Goal: Task Accomplishment & Management: Manage account settings

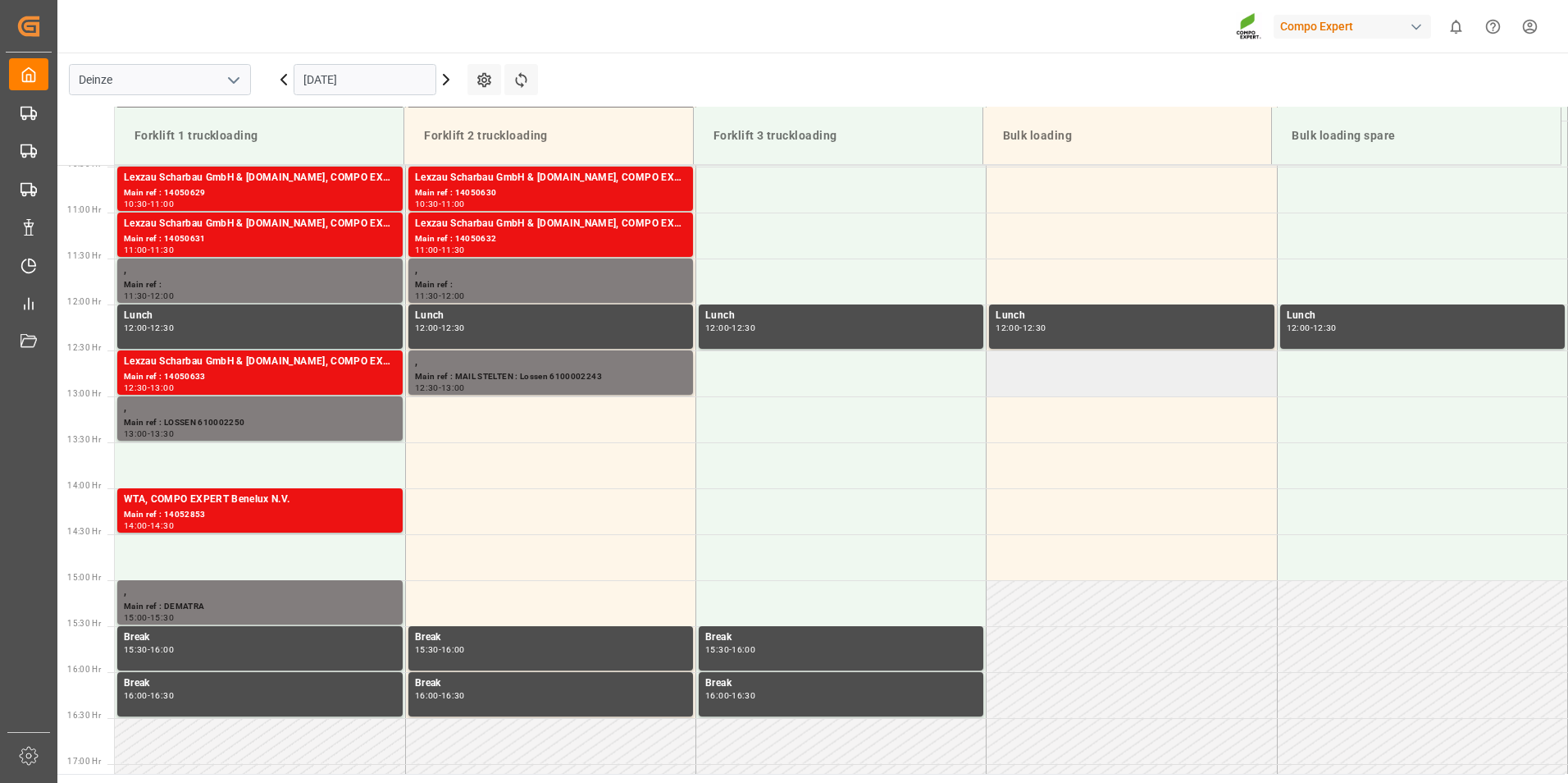
scroll to position [980, 0]
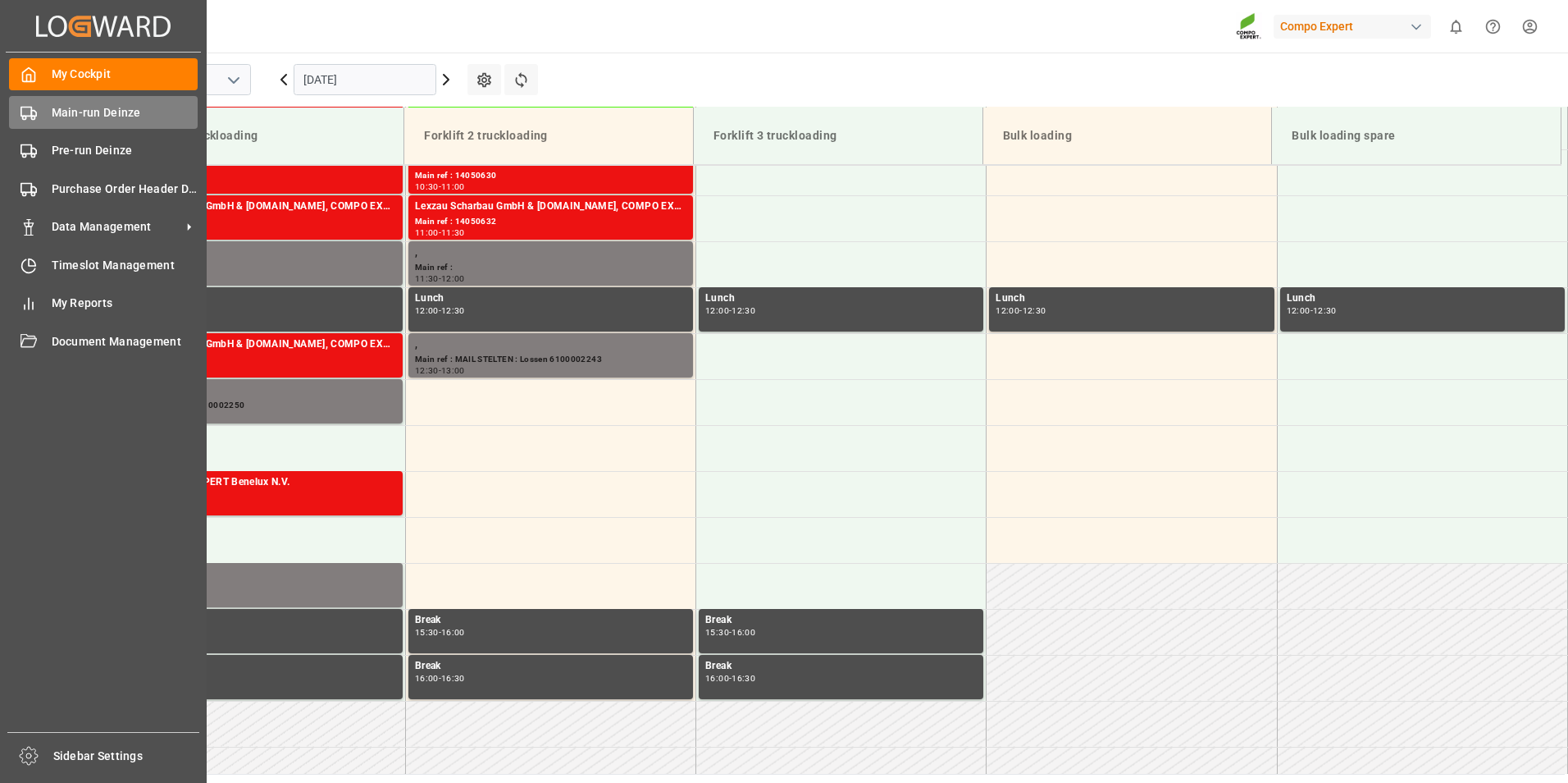
click at [27, 114] on icon at bounding box center [28, 113] width 17 height 17
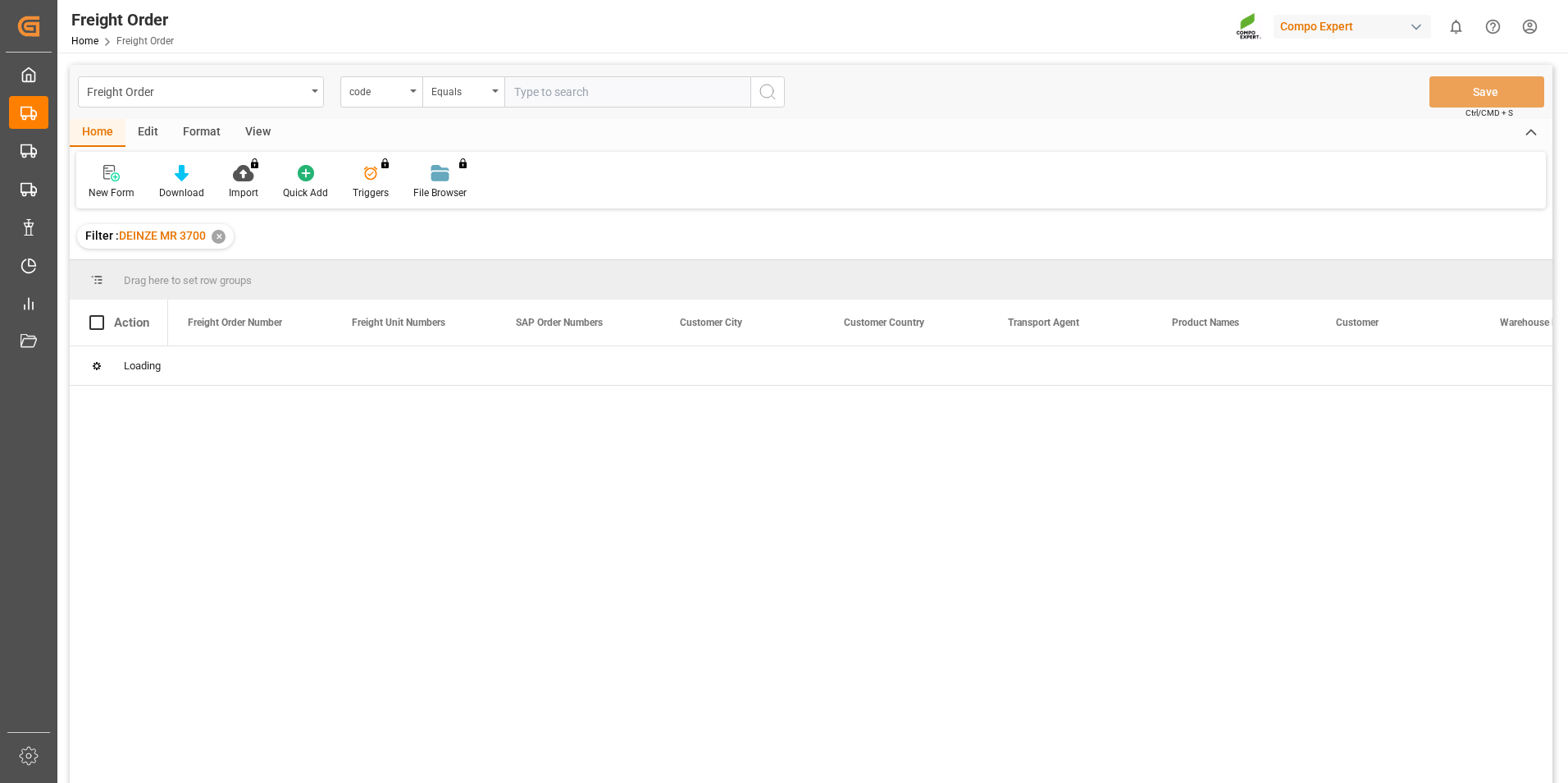
click at [416, 92] on icon "open menu" at bounding box center [413, 91] width 6 height 4
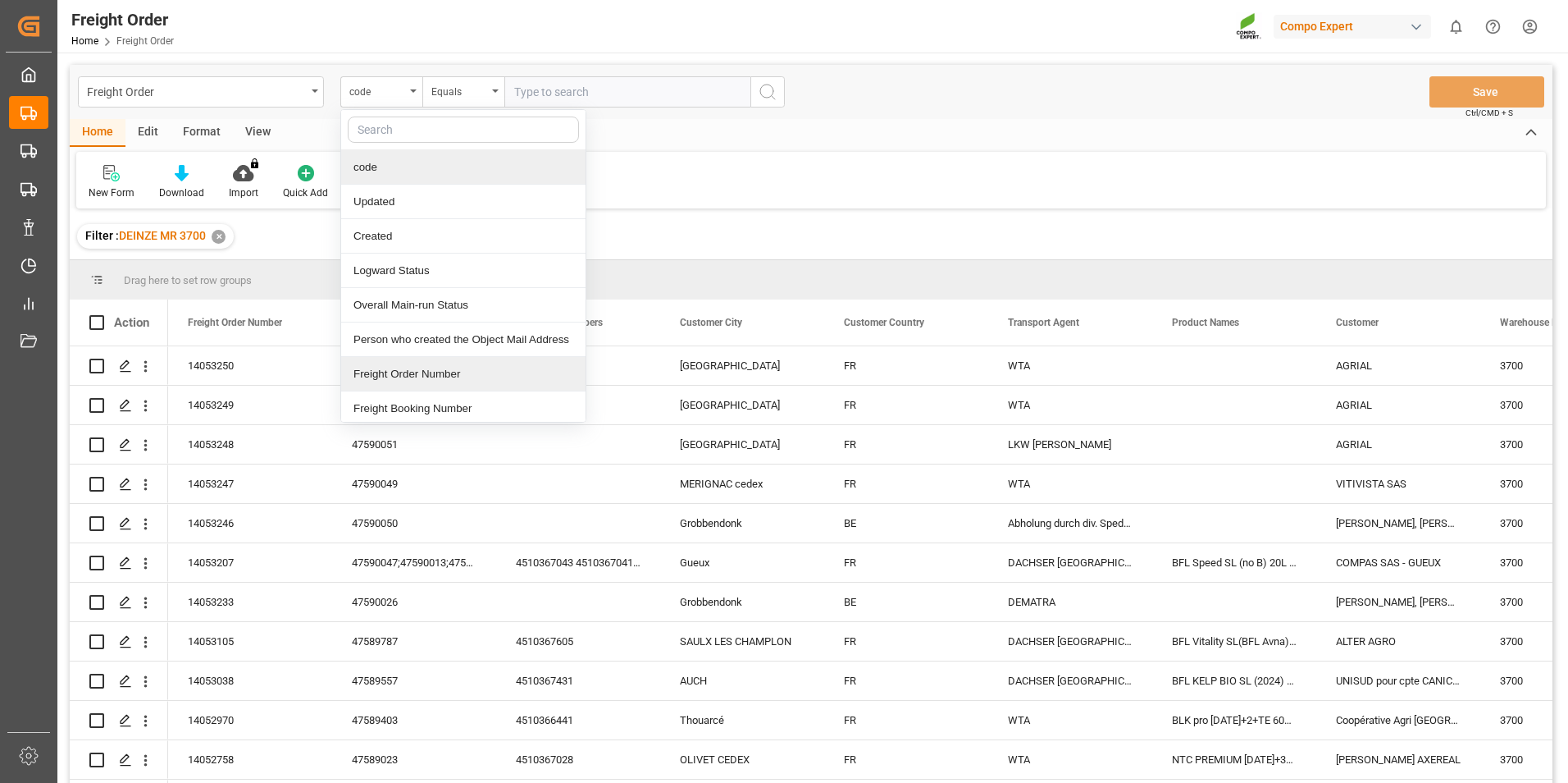
click at [381, 375] on div "Freight Order Number" at bounding box center [463, 375] width 244 height 35
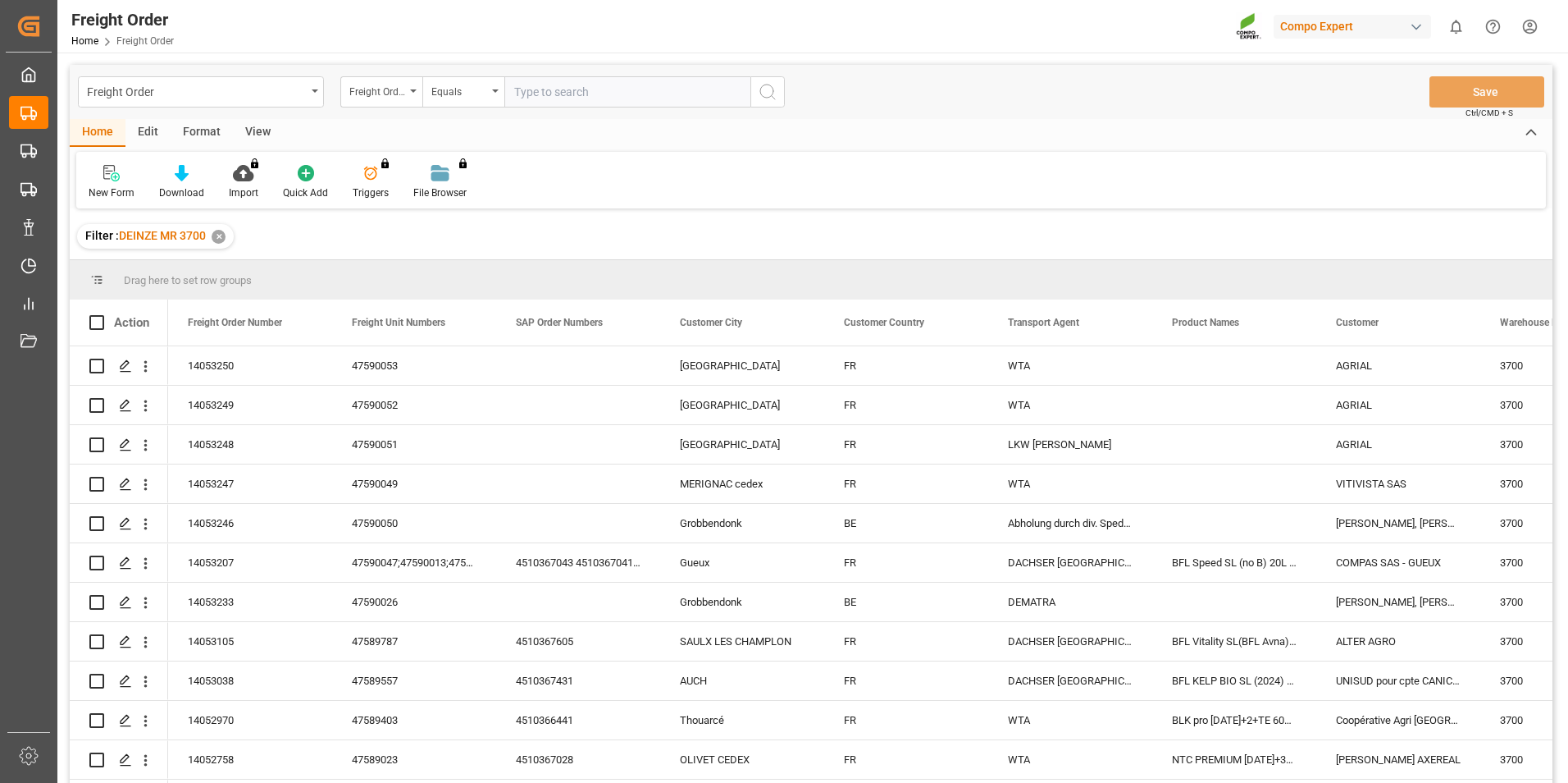
click at [531, 91] on input "text" at bounding box center [628, 92] width 246 height 31
type input "14053246"
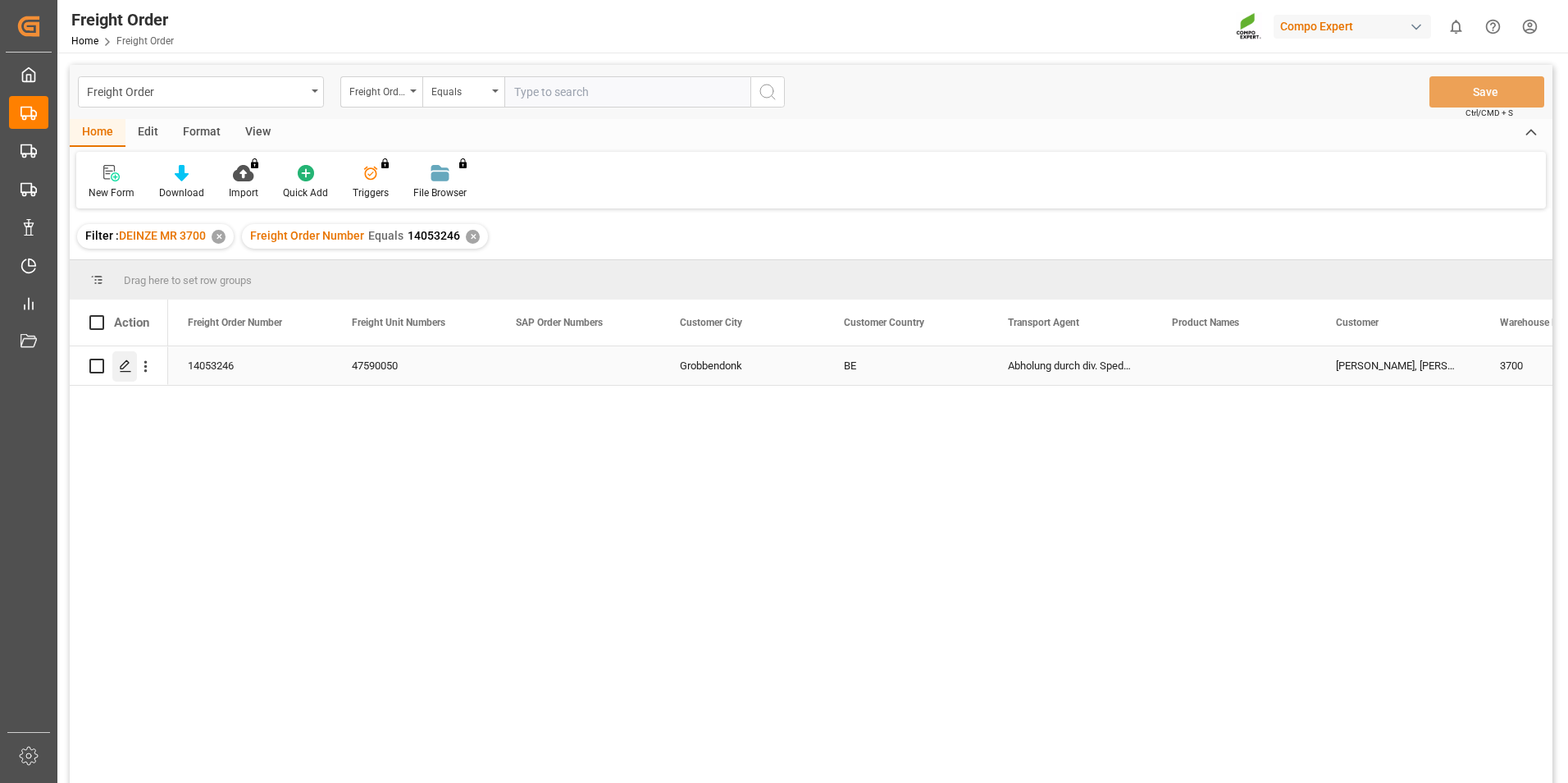
click at [124, 367] on icon "Press SPACE to select this row." at bounding box center [126, 365] width 13 height 13
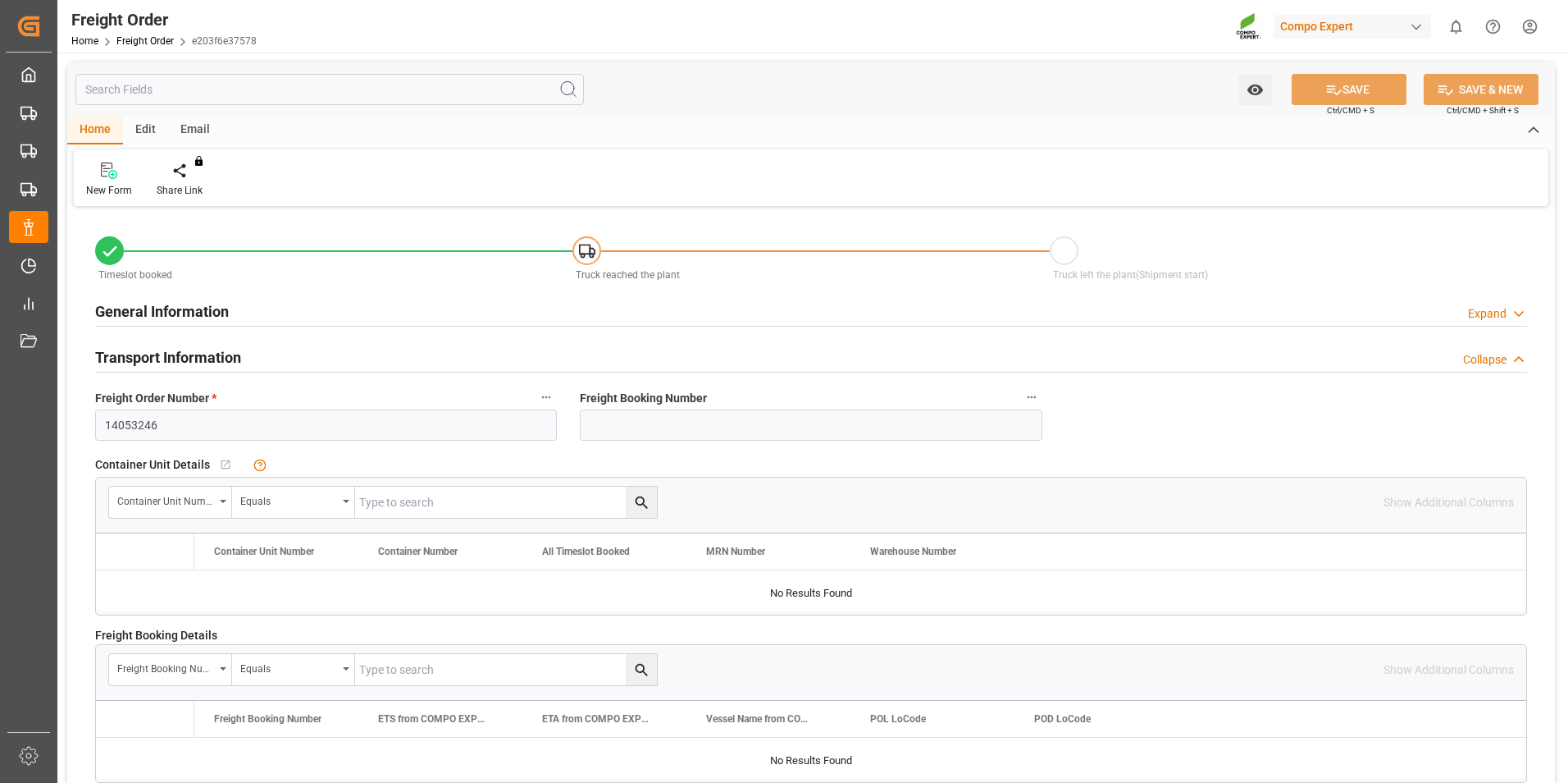
type input "5"
type input "0"
type input "02.10.2025 00:00"
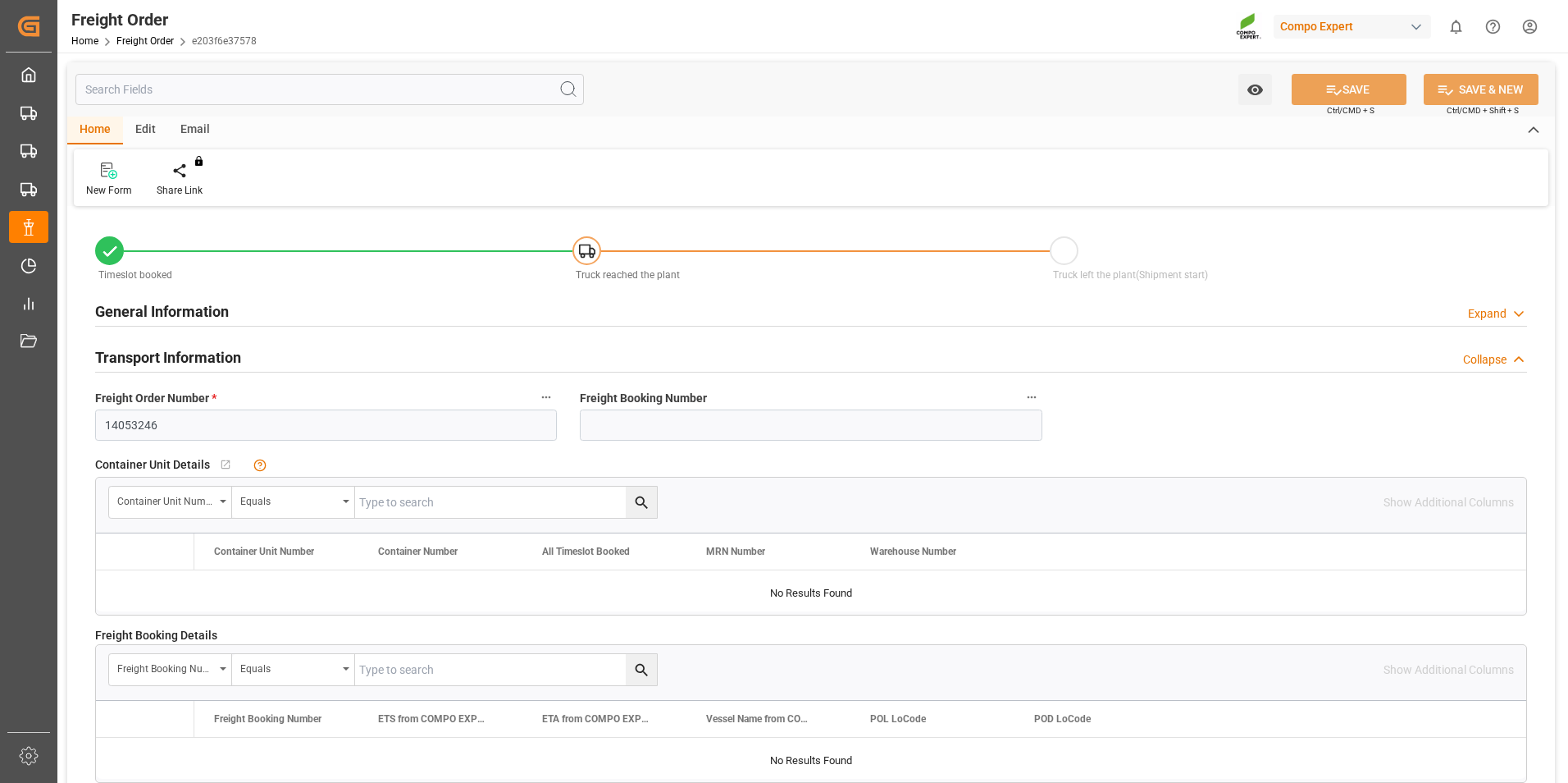
type input "01.10.2025 10:16"
click at [186, 172] on icon at bounding box center [192, 169] width 12 height 14
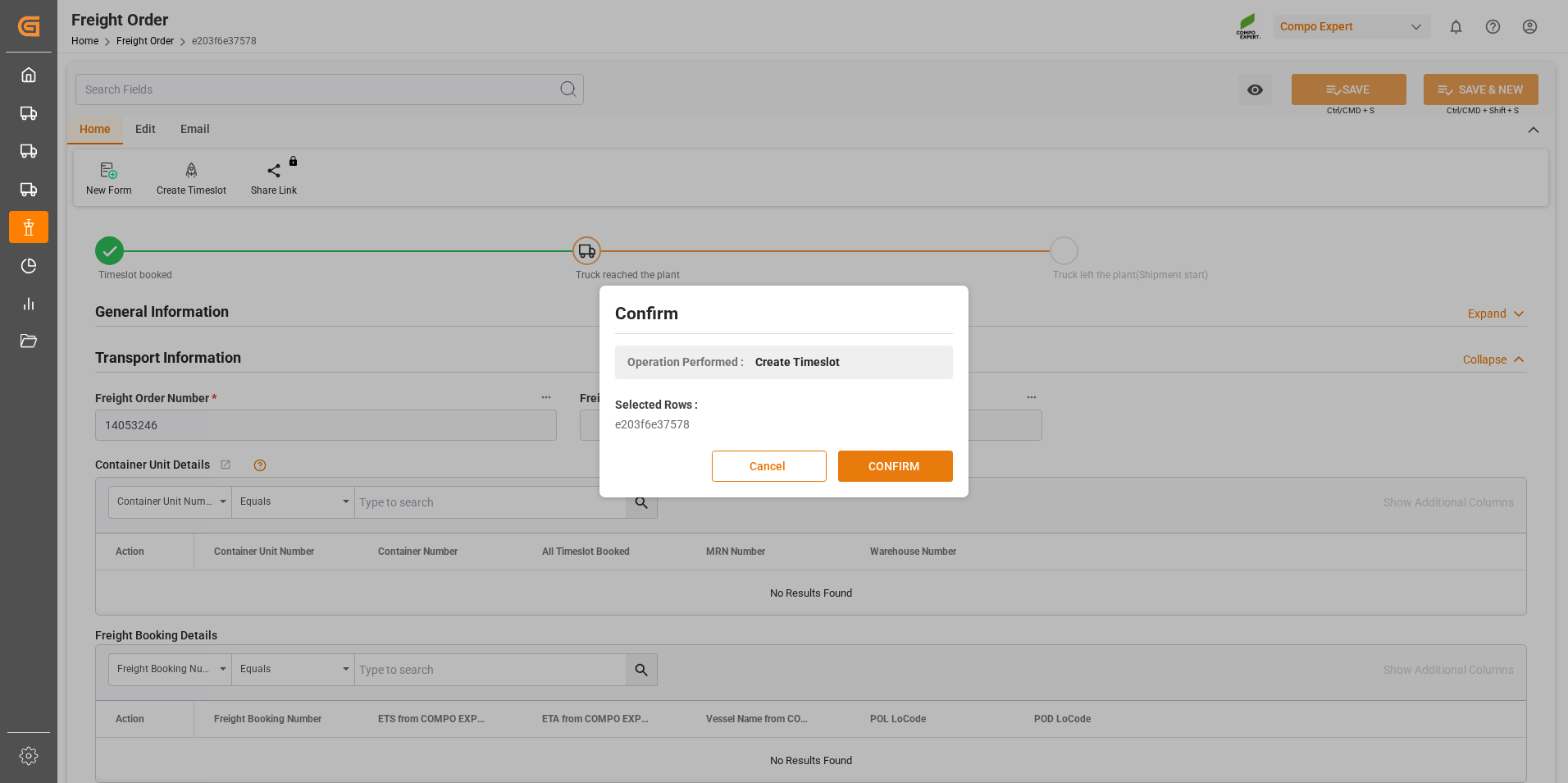
click at [894, 462] on button "CONFIRM" at bounding box center [895, 466] width 115 height 31
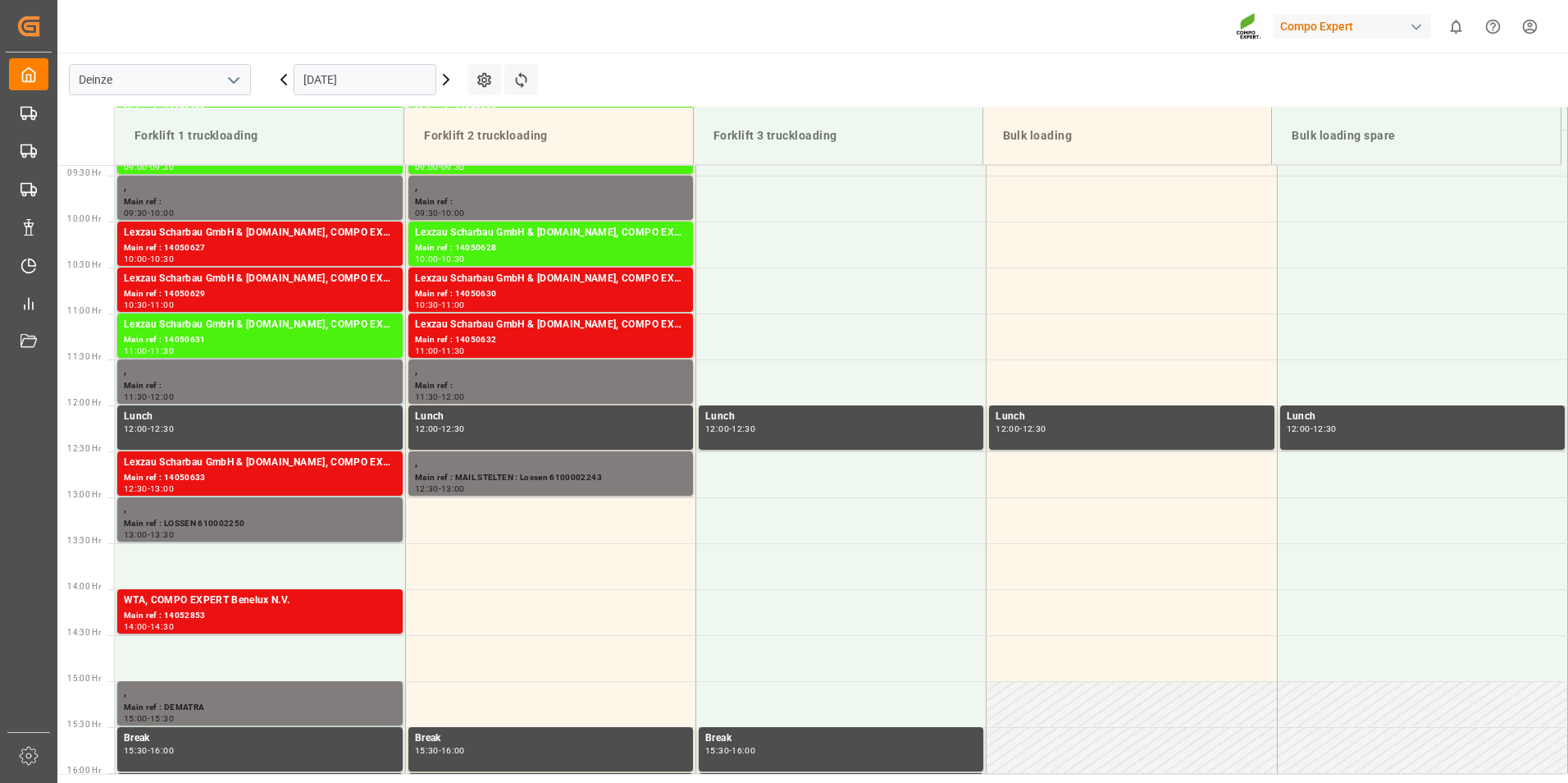
scroll to position [908, 0]
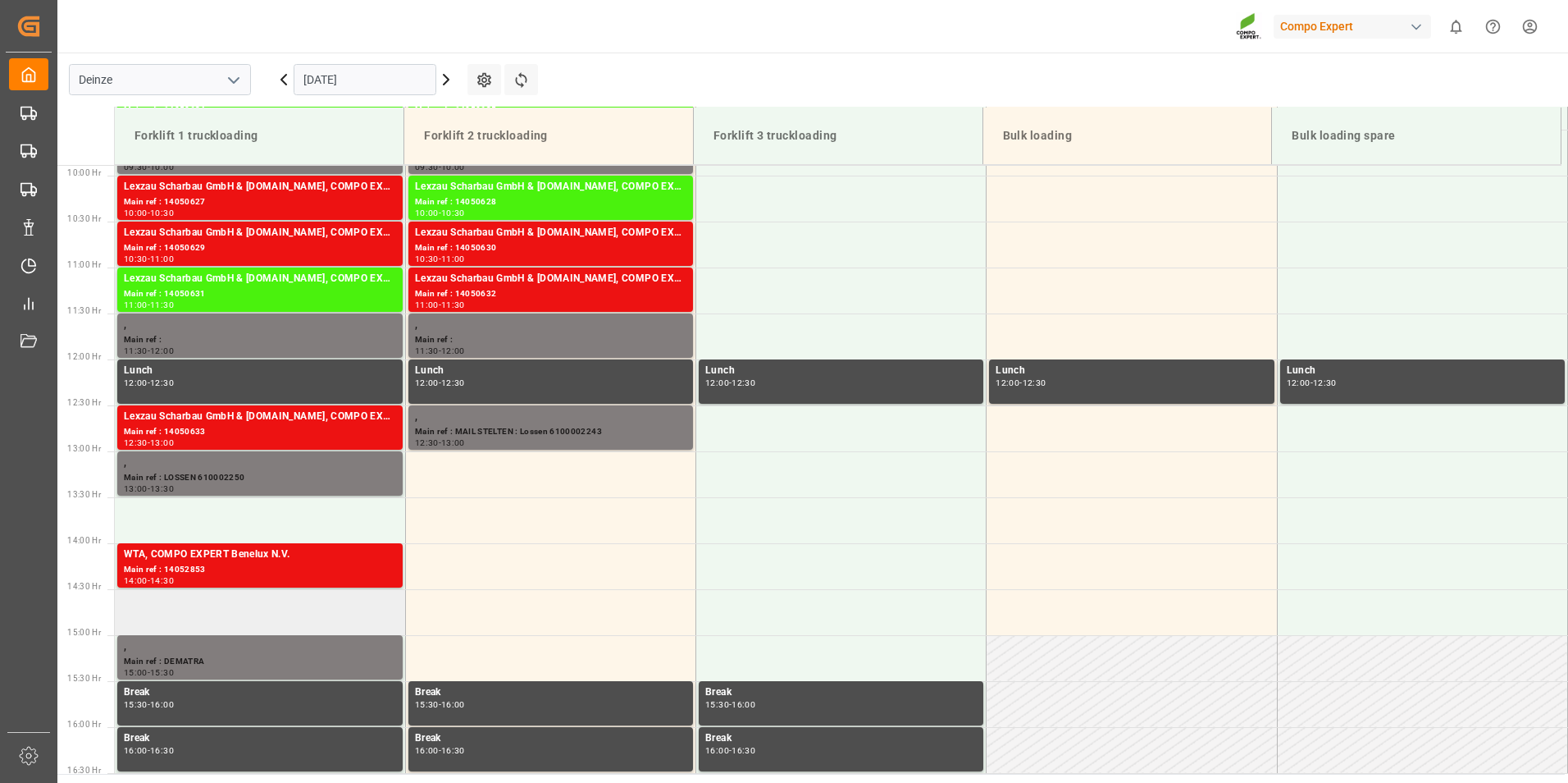
click at [159, 607] on td at bounding box center [260, 612] width 290 height 46
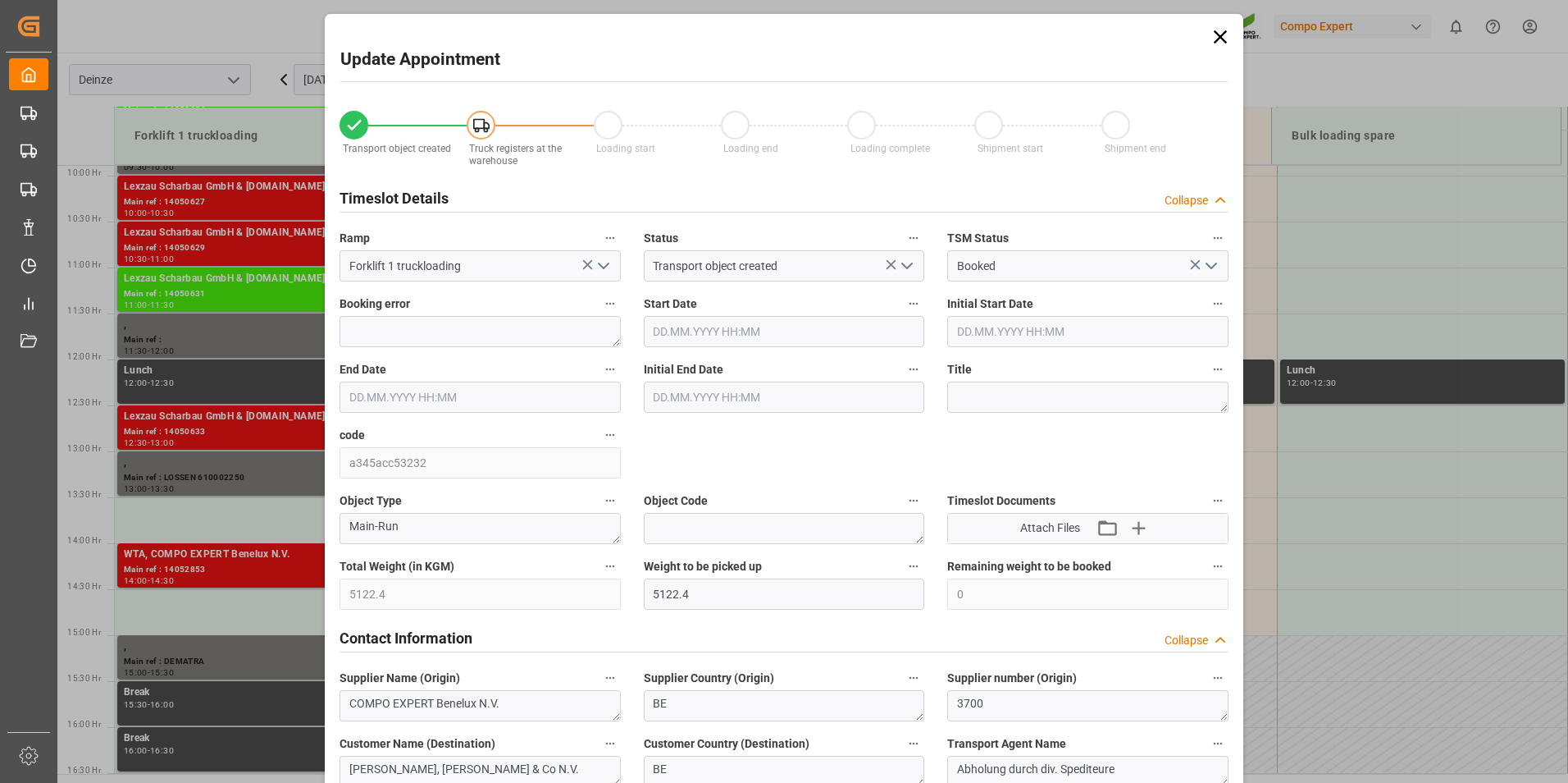
type input "01.10.2025 14:30"
type input "01.10.2025 15:00"
type input "[DATE] 10:16"
type input "[DATE] 08:59"
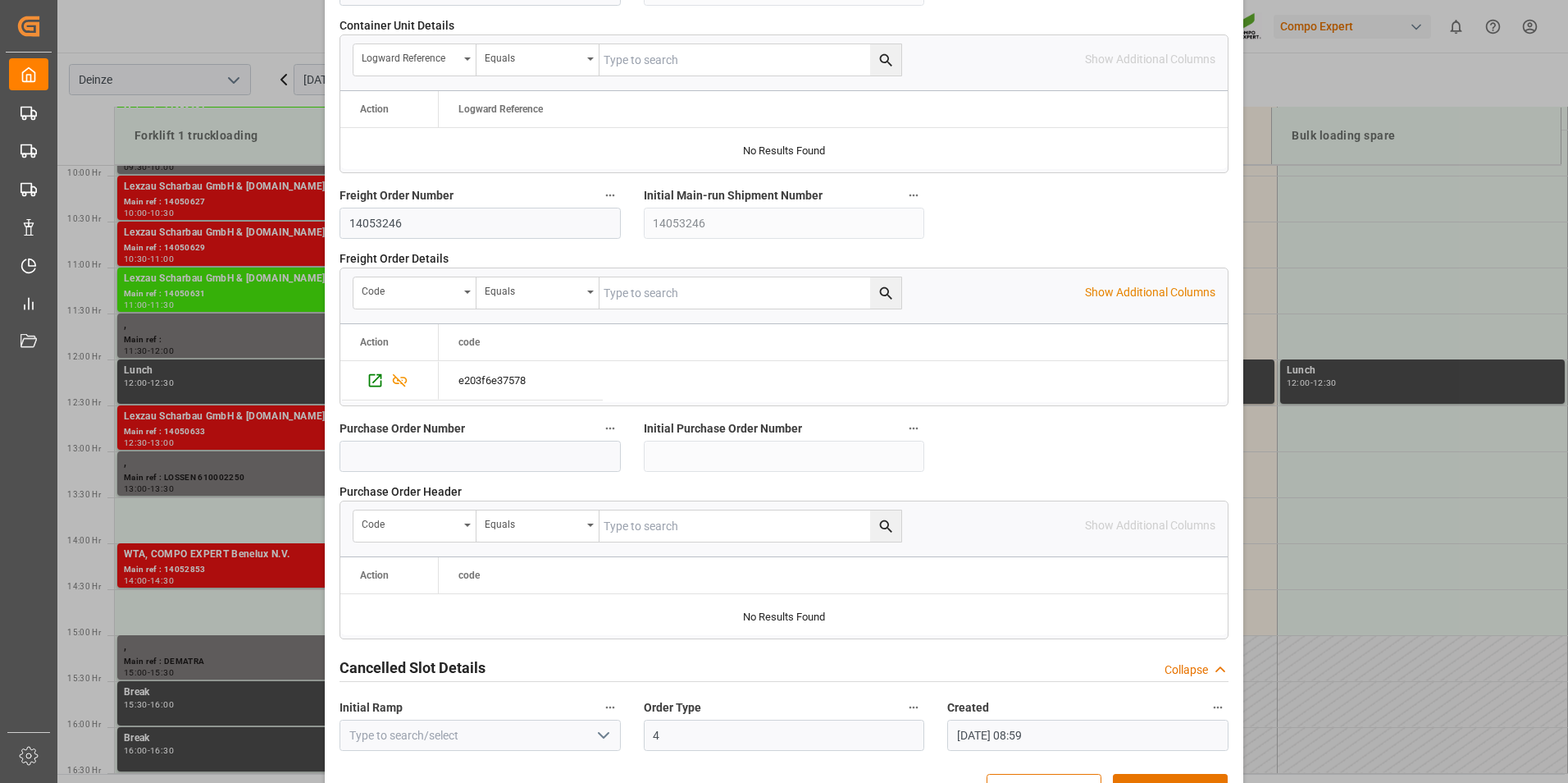
scroll to position [1494, 0]
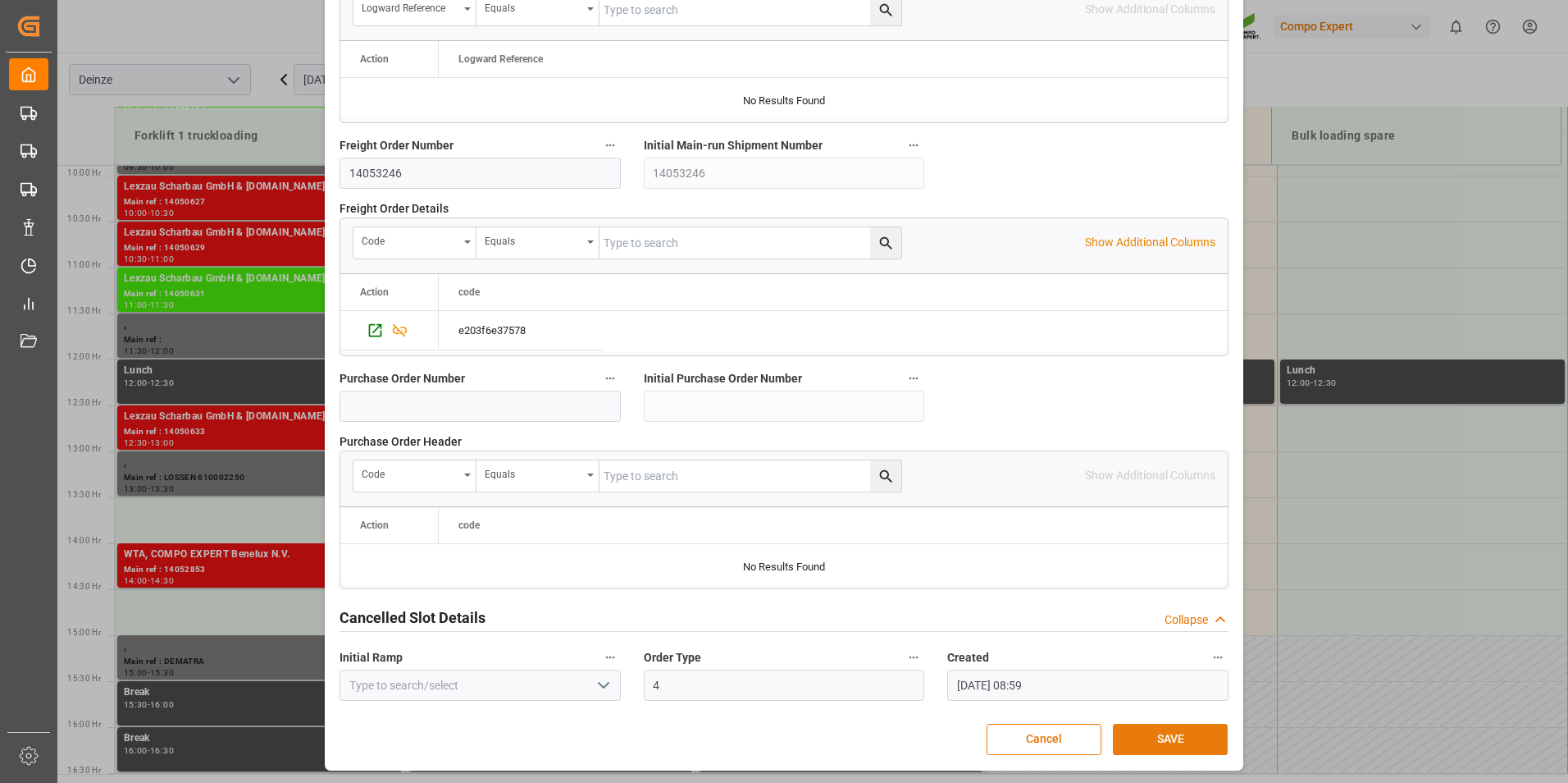
click at [1162, 731] on button "SAVE" at bounding box center [1170, 739] width 115 height 31
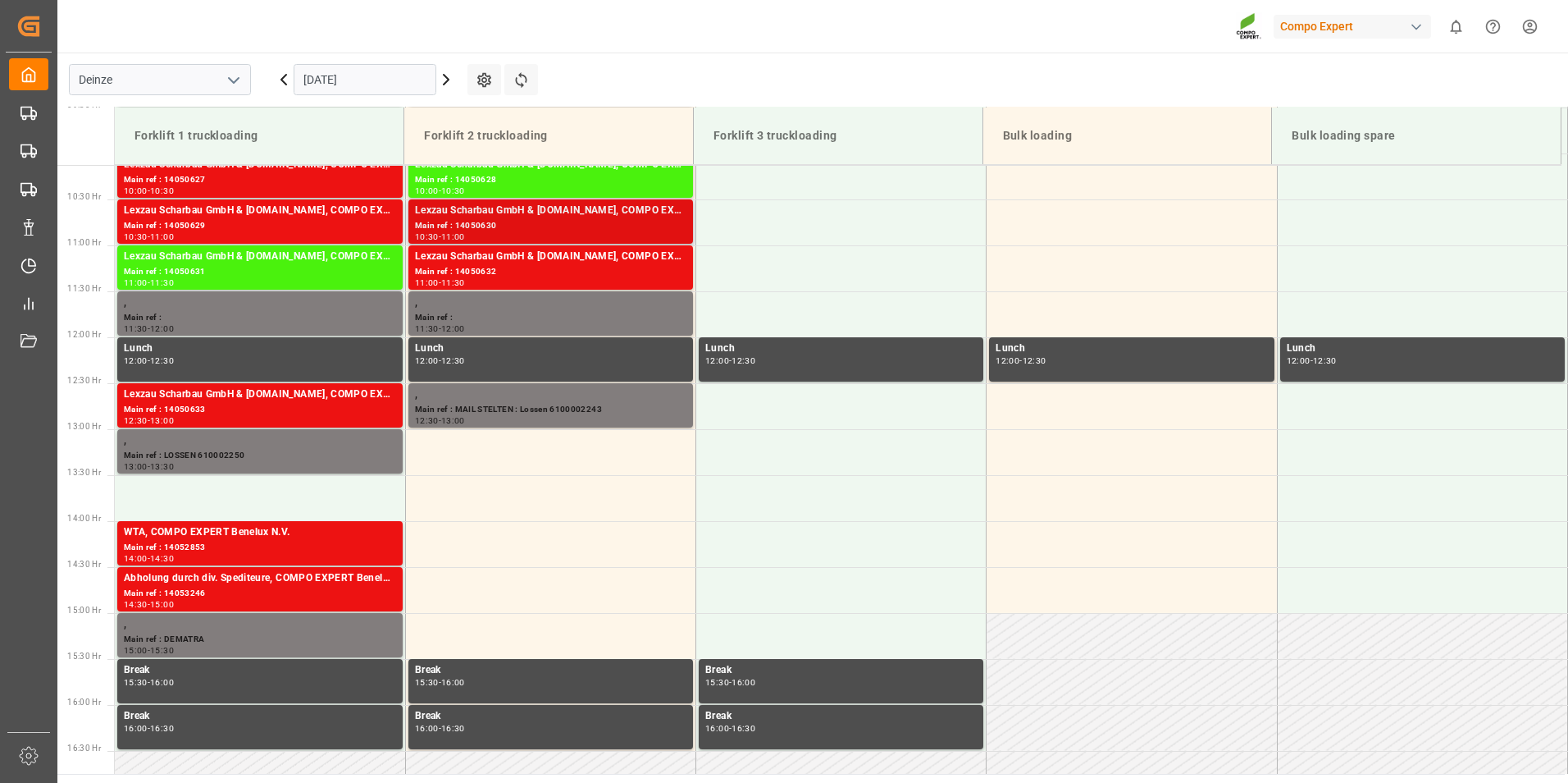
scroll to position [856, 0]
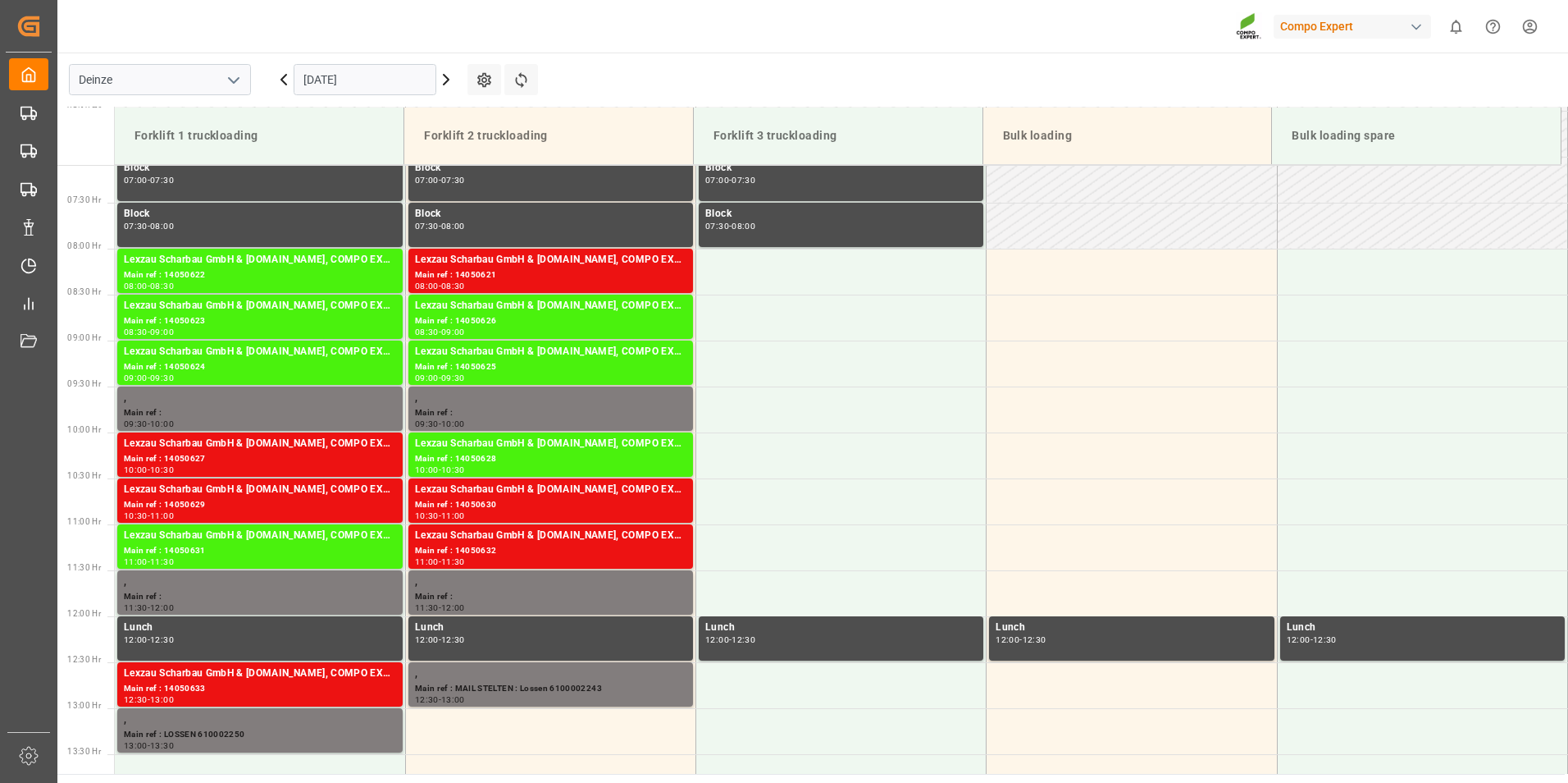
scroll to position [662, 0]
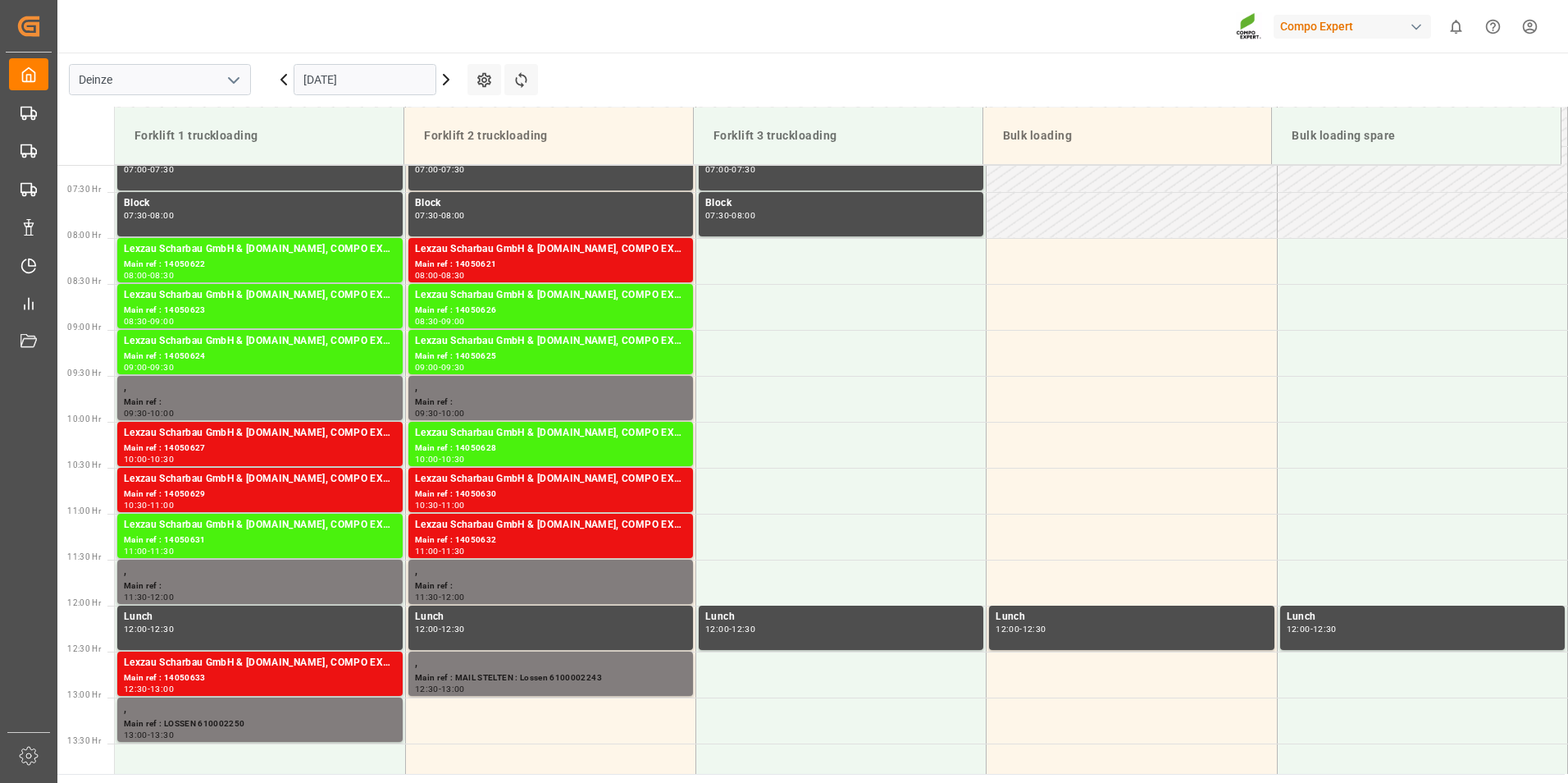
click at [383, 76] on input "[DATE]" at bounding box center [365, 80] width 143 height 31
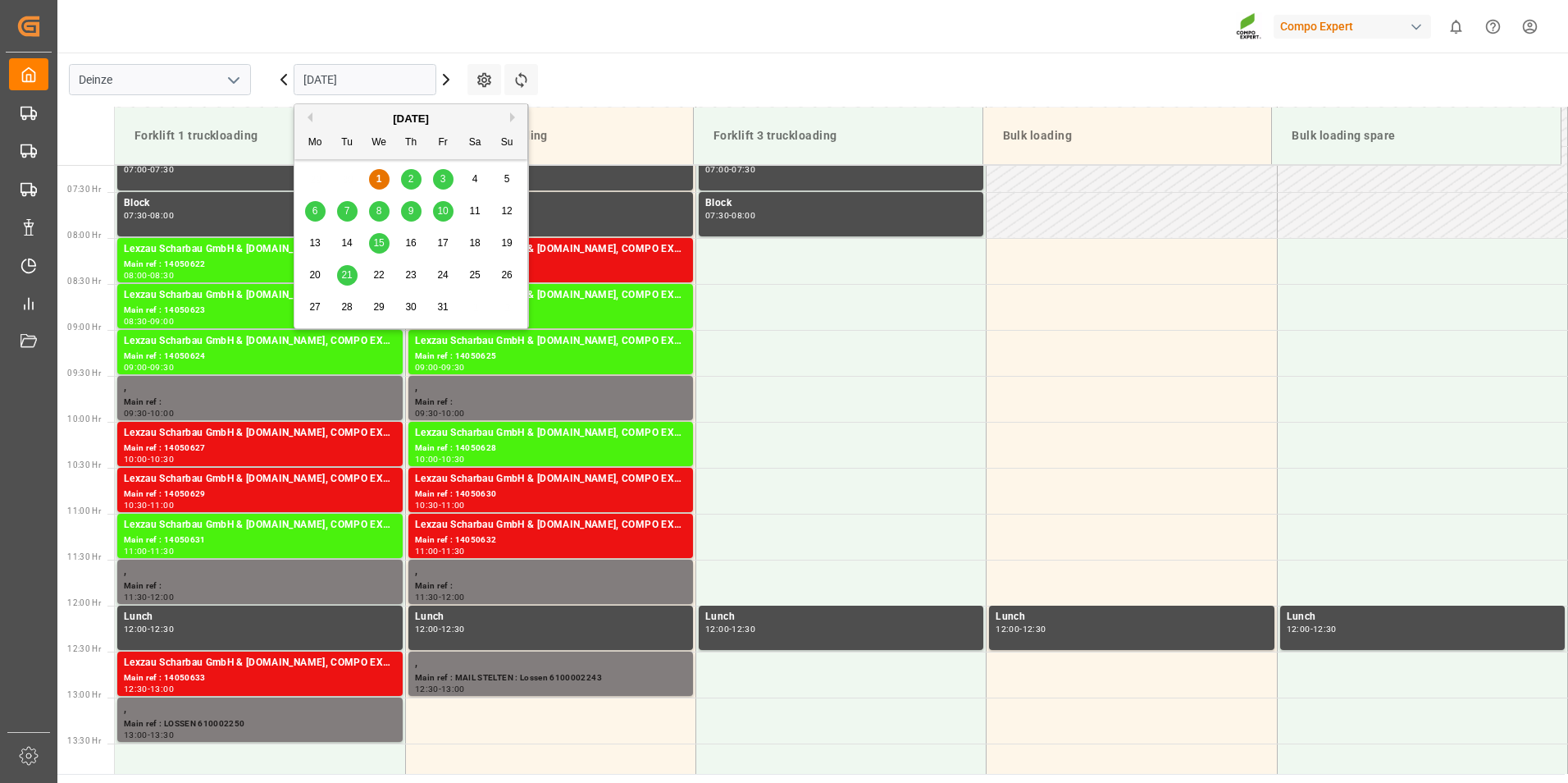
click at [408, 175] on span "2" at bounding box center [411, 179] width 6 height 12
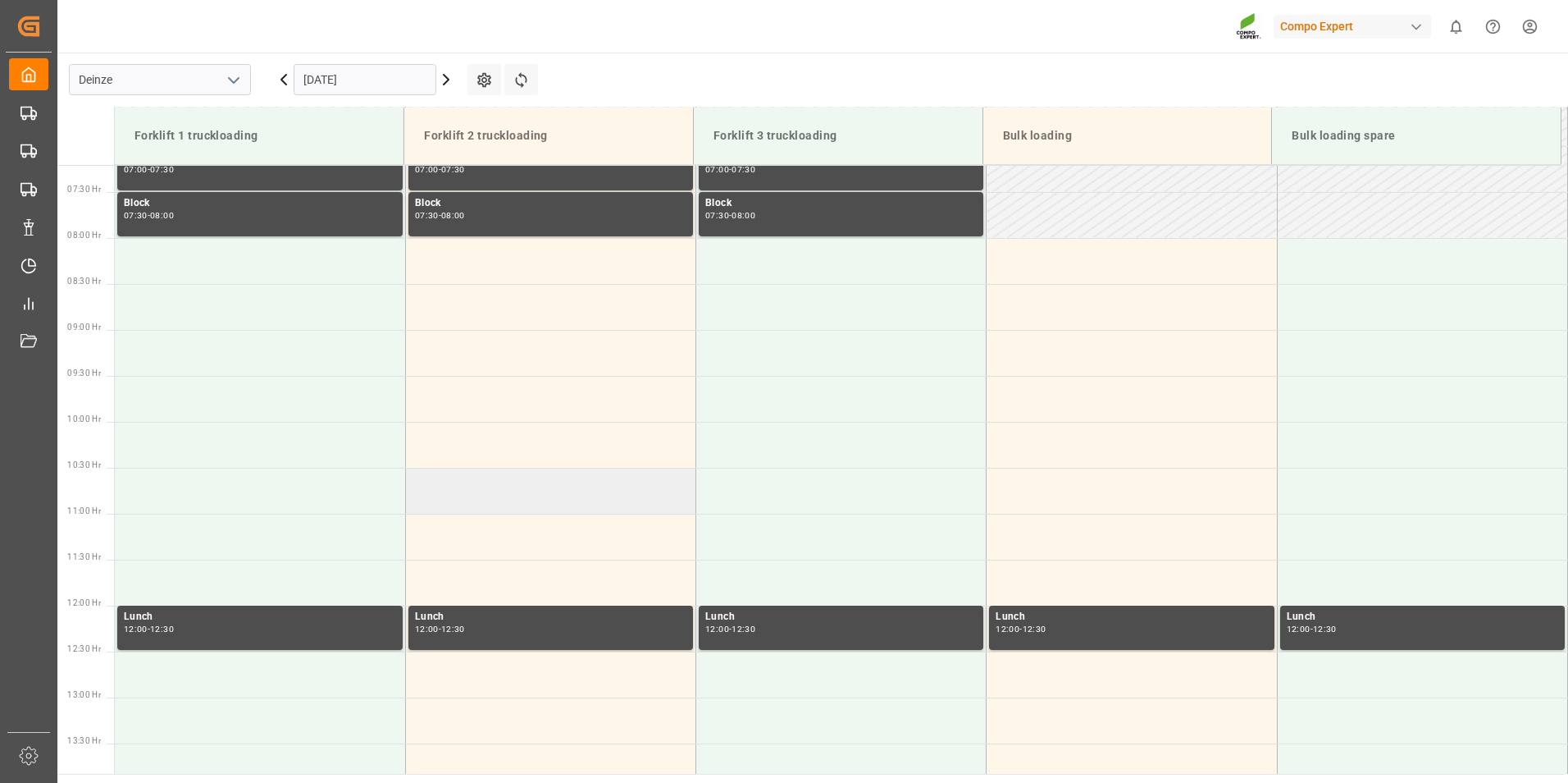
scroll to position [744, 0]
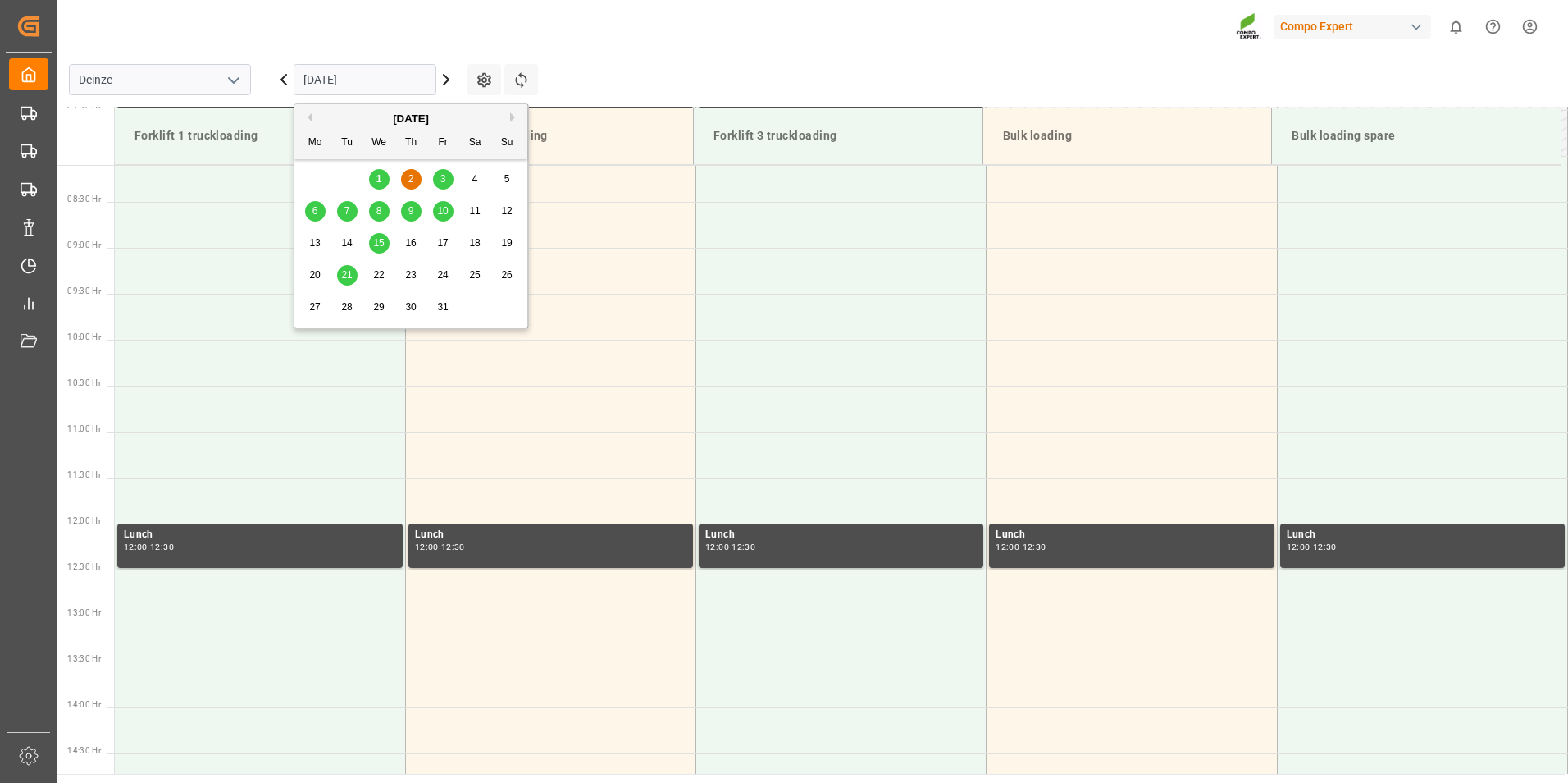
click at [396, 80] on input "02.10.2025" at bounding box center [365, 80] width 143 height 31
click at [441, 179] on span "3" at bounding box center [443, 179] width 6 height 12
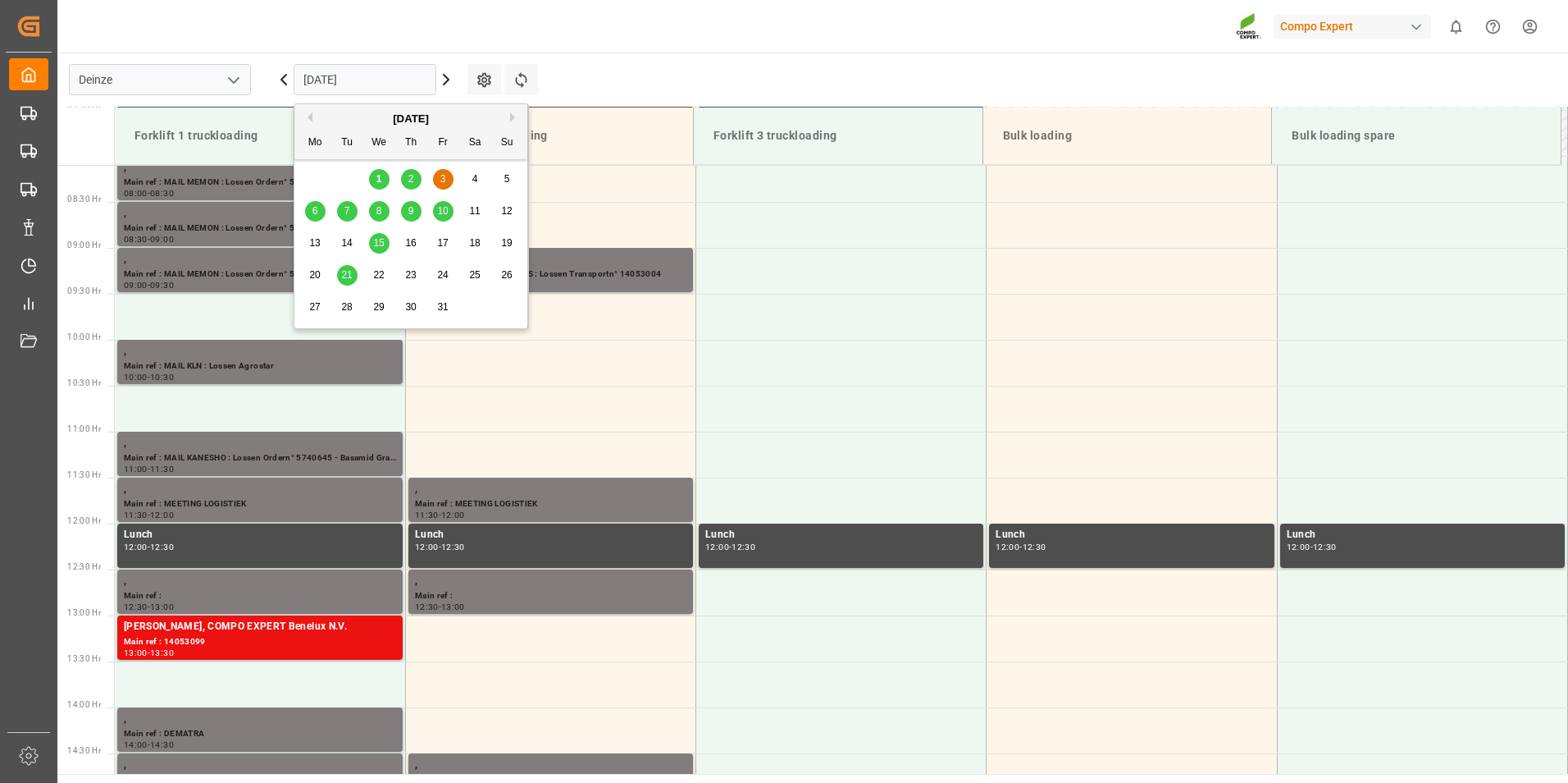
click at [377, 81] on input "03.10.2025" at bounding box center [365, 80] width 143 height 31
click at [379, 182] on span "1" at bounding box center [379, 179] width 6 height 12
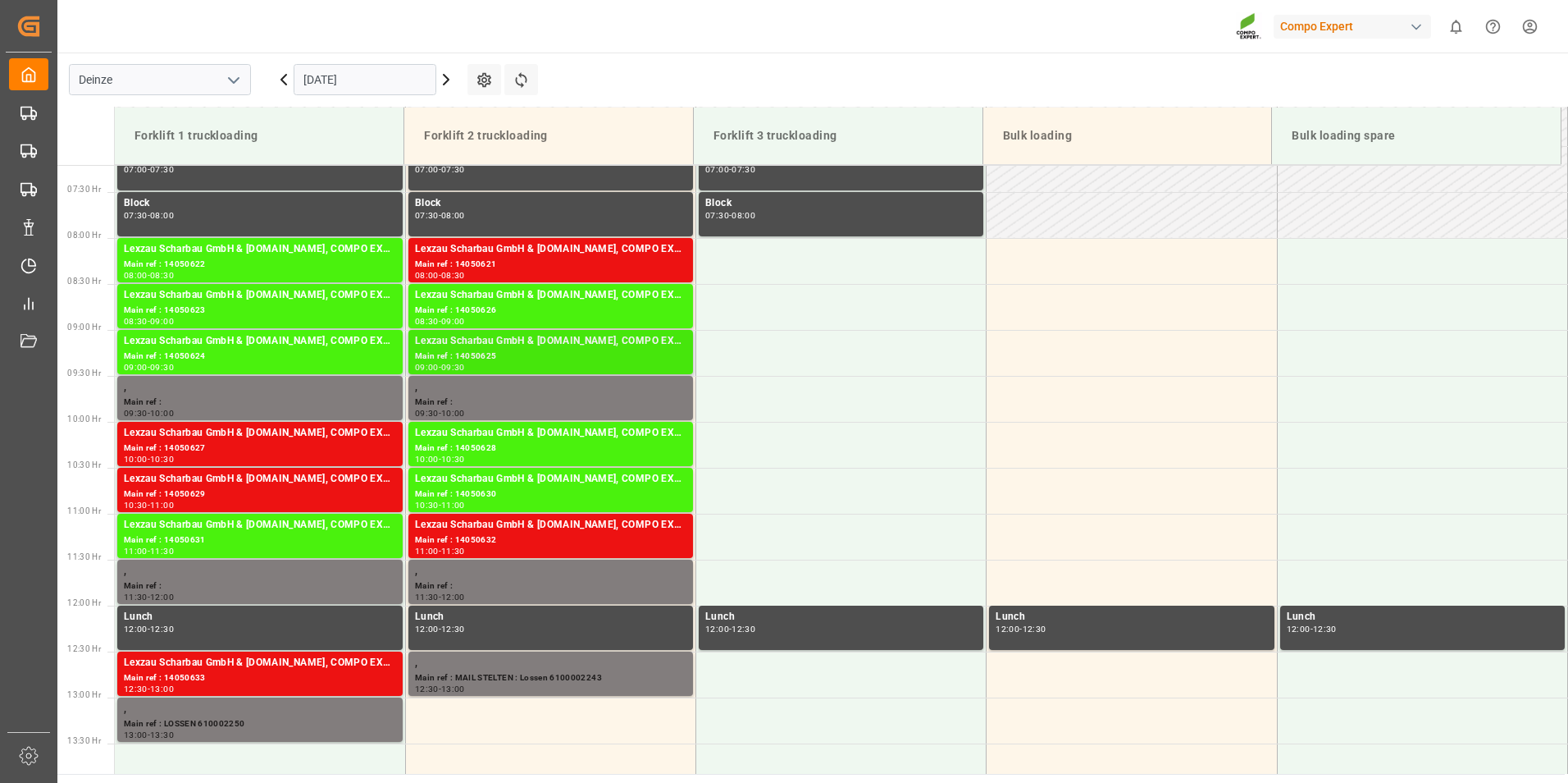
scroll to position [590, 0]
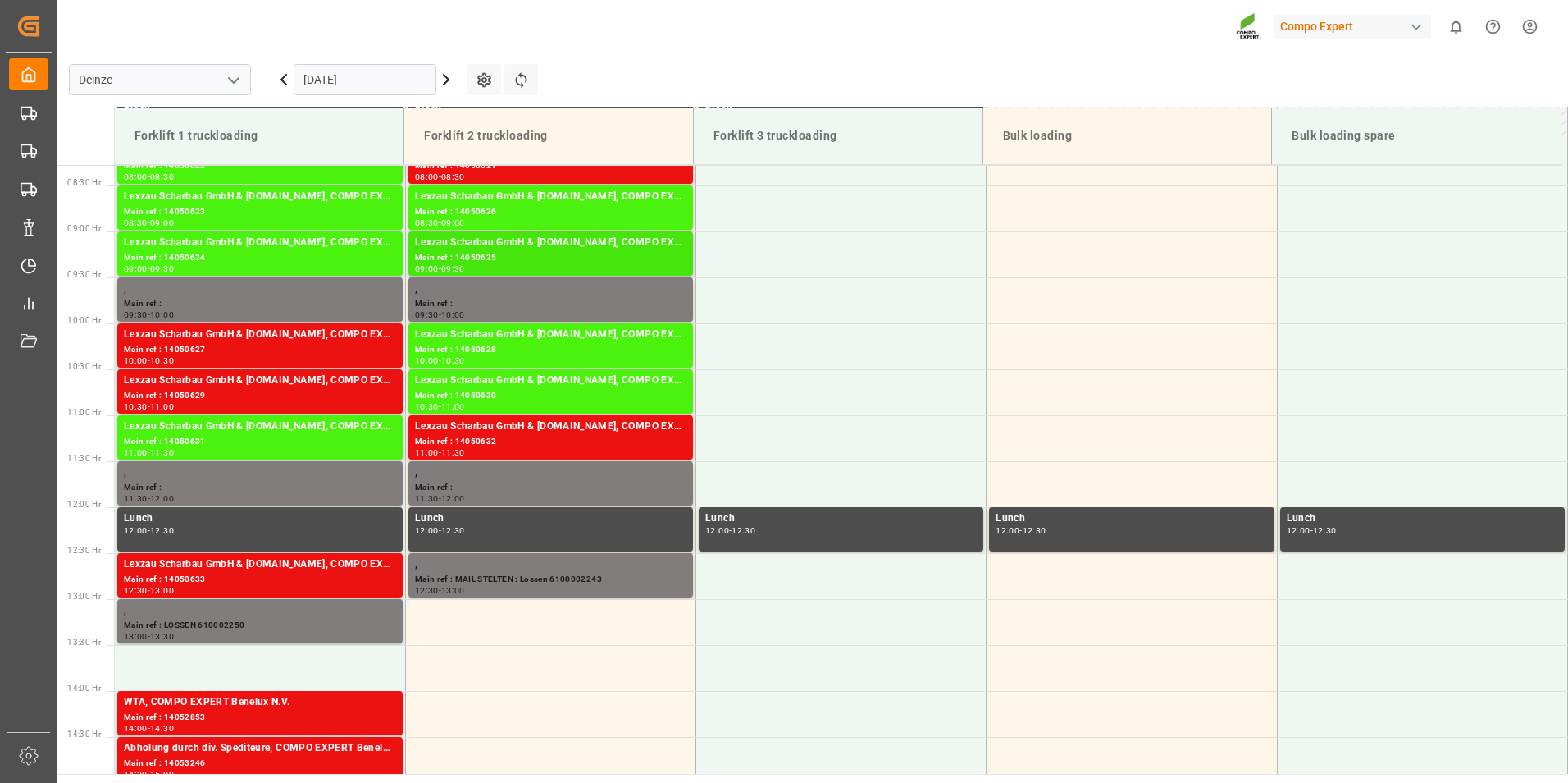
scroll to position [672, 0]
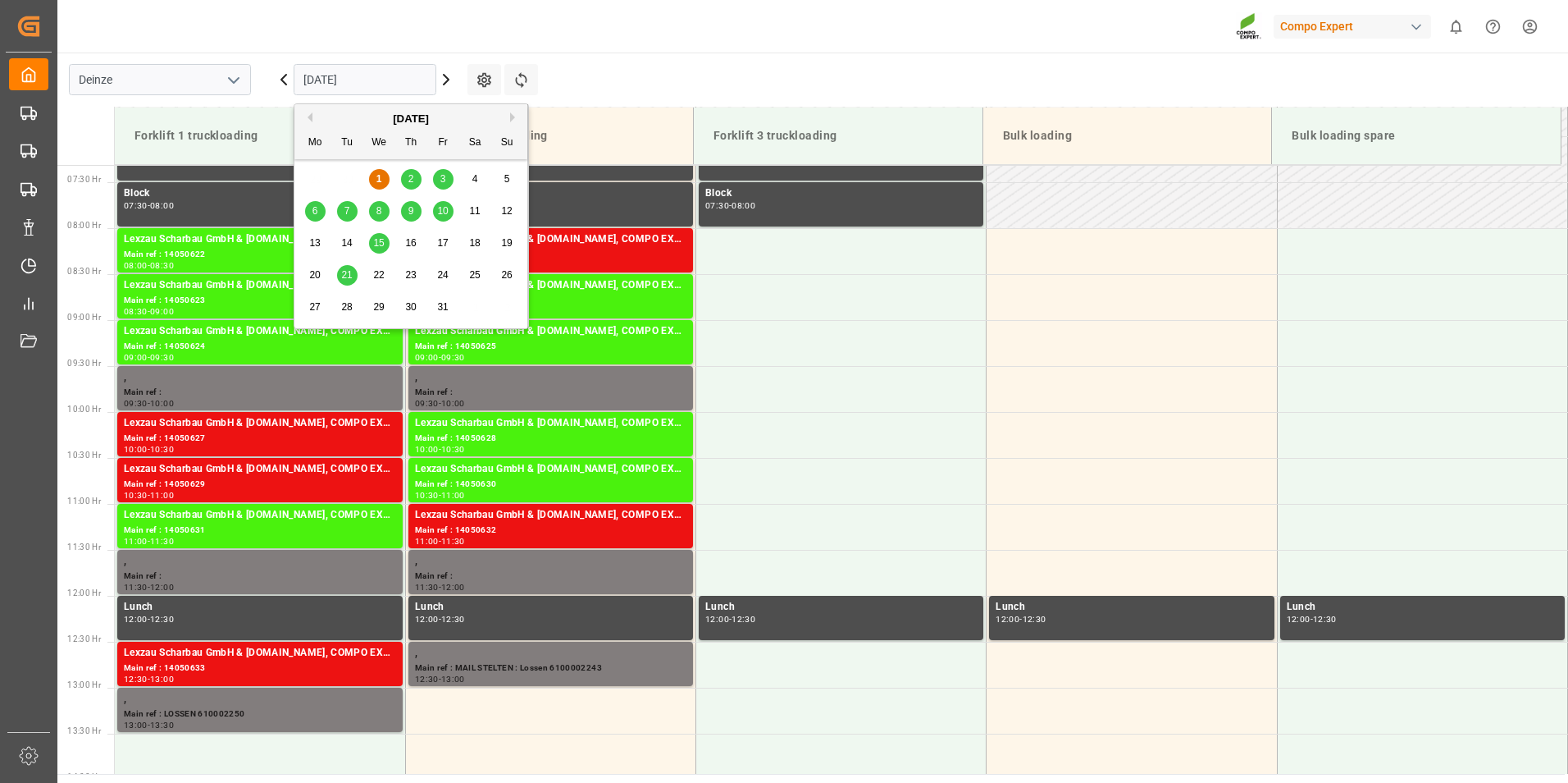
click at [374, 85] on input "[DATE]" at bounding box center [365, 80] width 143 height 31
click at [414, 177] on div "2" at bounding box center [411, 179] width 20 height 19
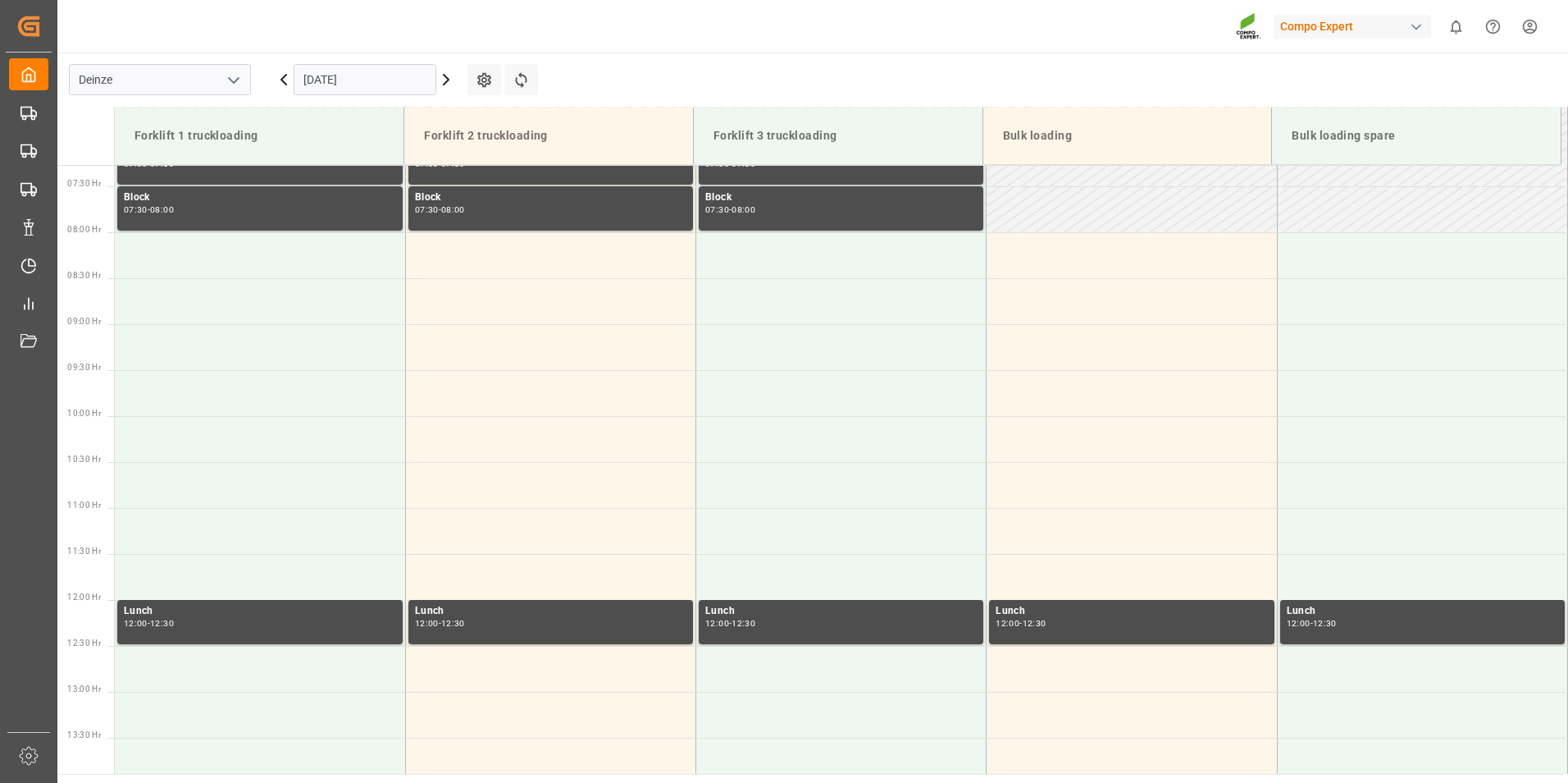
scroll to position [632, 0]
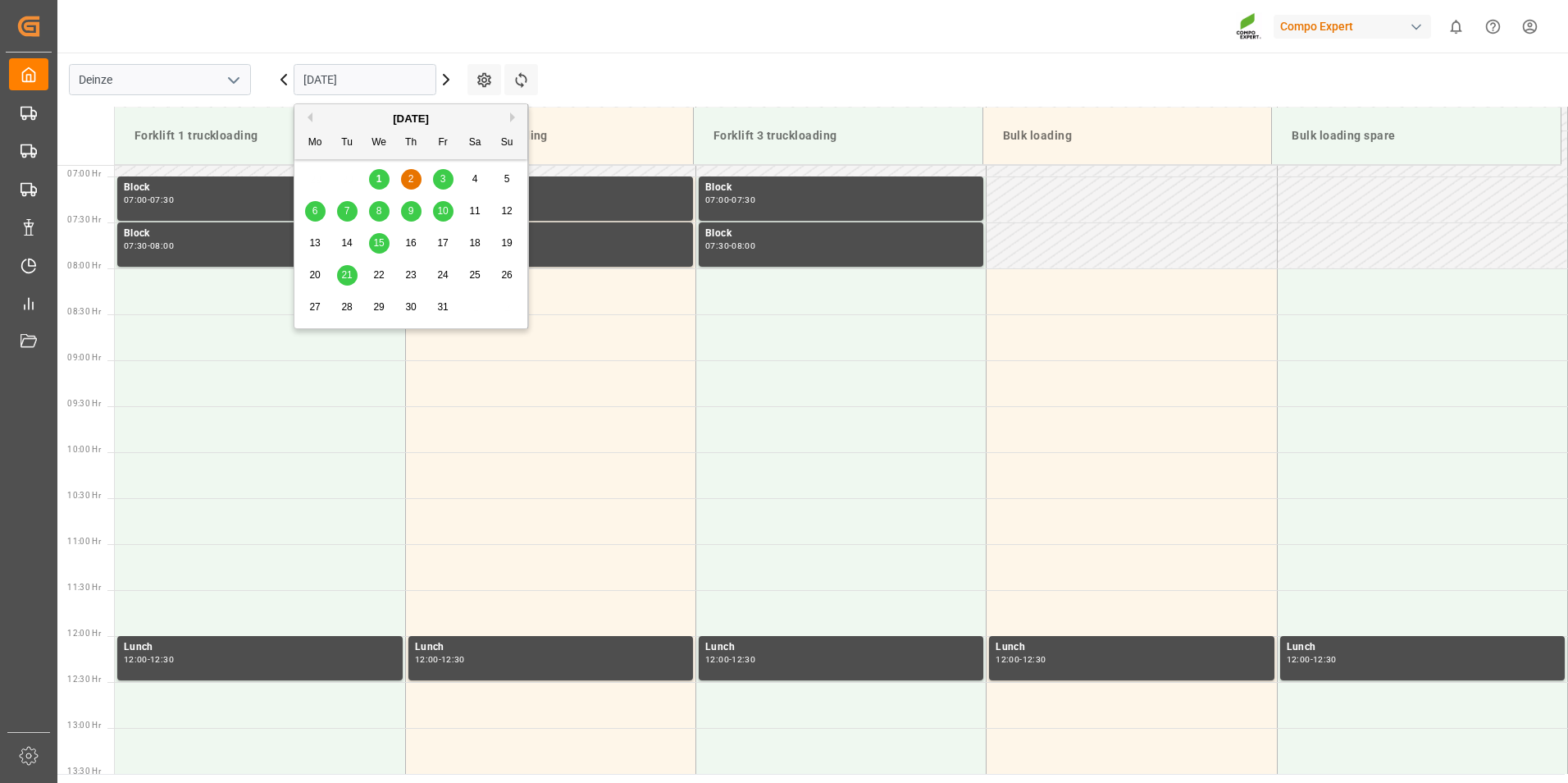
click at [391, 81] on input "02.10.2025" at bounding box center [365, 80] width 143 height 31
click at [377, 180] on span "1" at bounding box center [379, 179] width 6 height 12
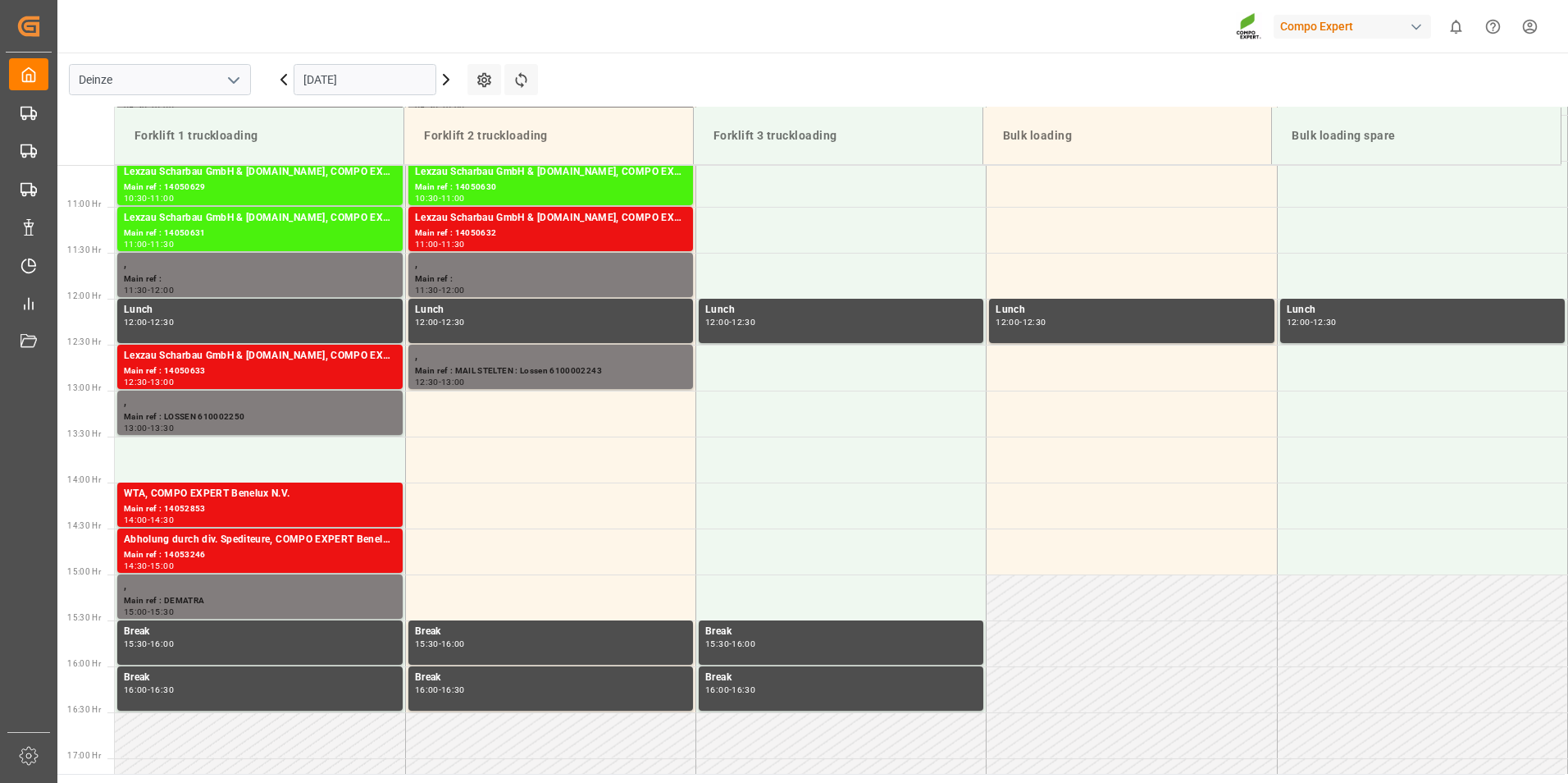
scroll to position [952, 0]
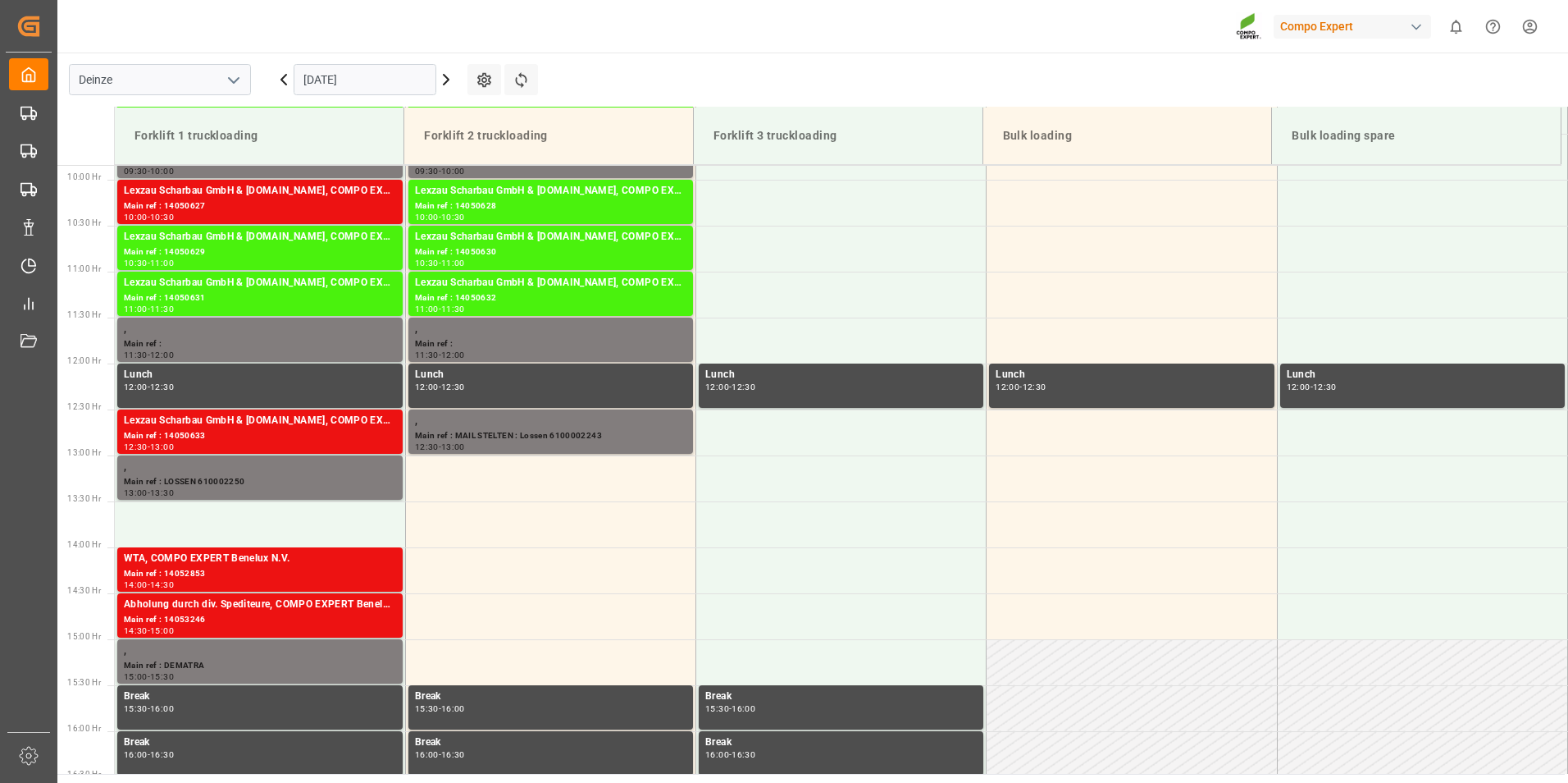
scroll to position [896, 0]
